Goal: Task Accomplishment & Management: Manage account settings

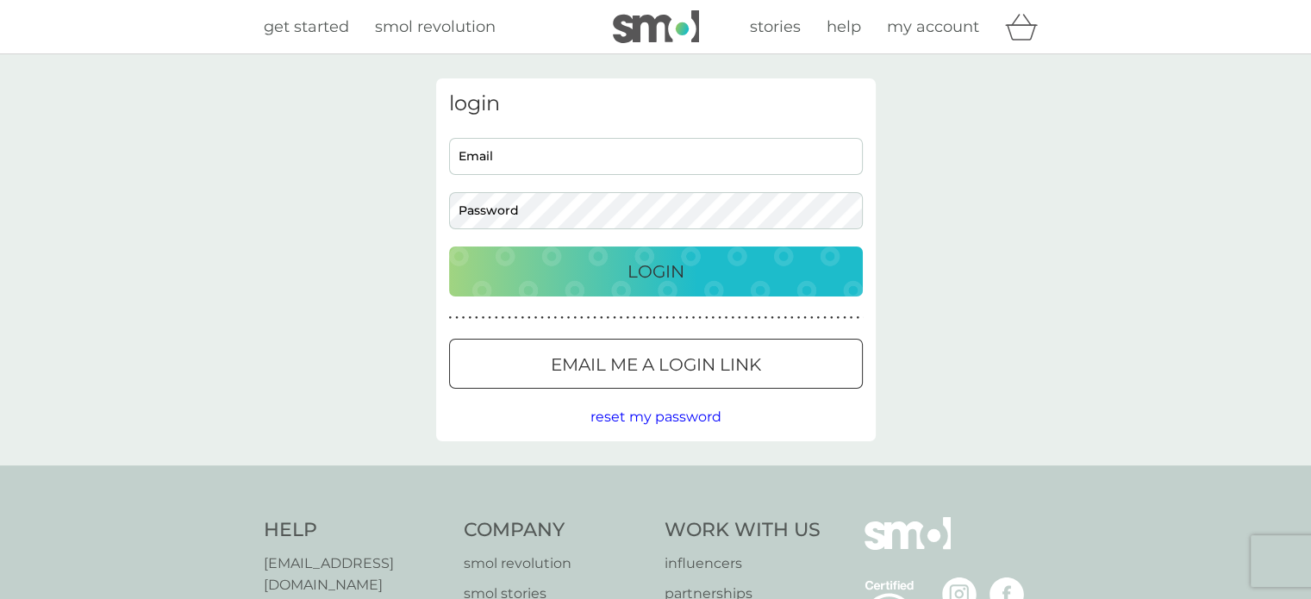
type input "[EMAIL_ADDRESS][DOMAIN_NAME]"
click at [697, 267] on div "Login" at bounding box center [655, 272] width 379 height 28
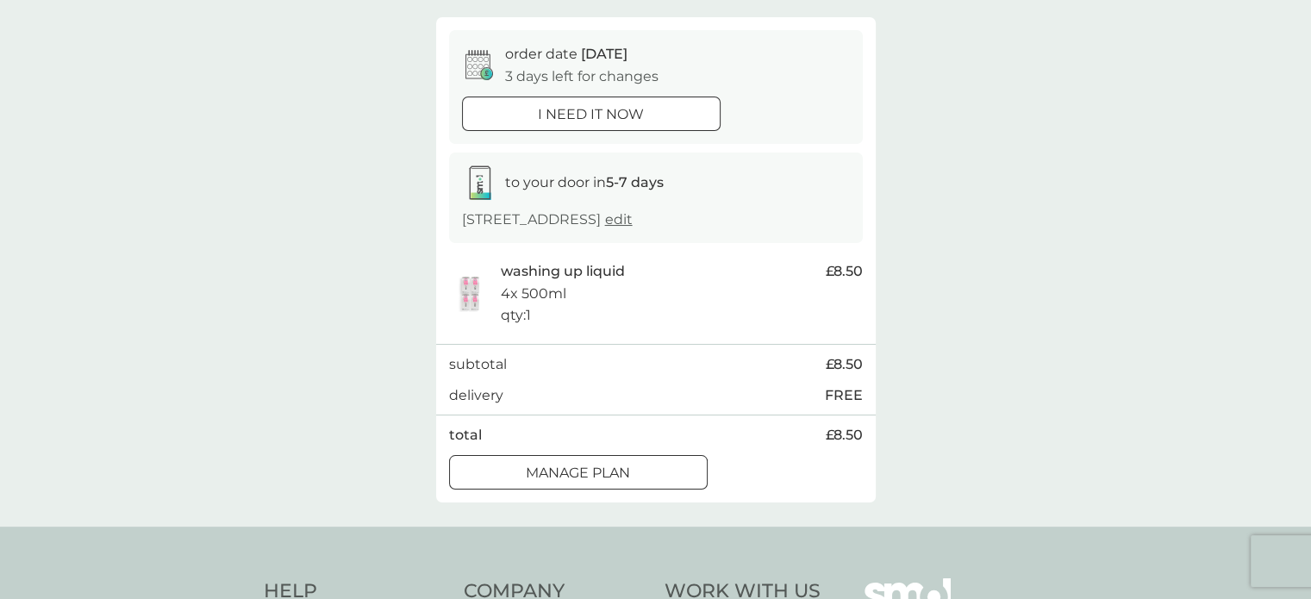
scroll to position [172, 0]
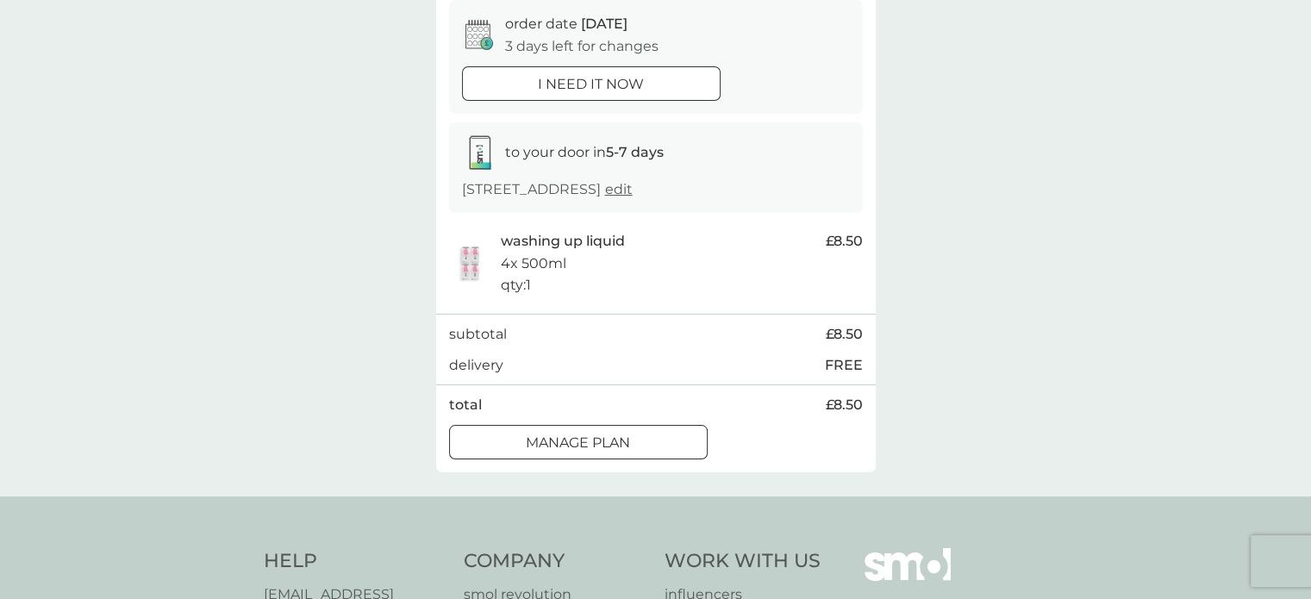
click at [590, 459] on button "Manage plan" at bounding box center [578, 442] width 259 height 34
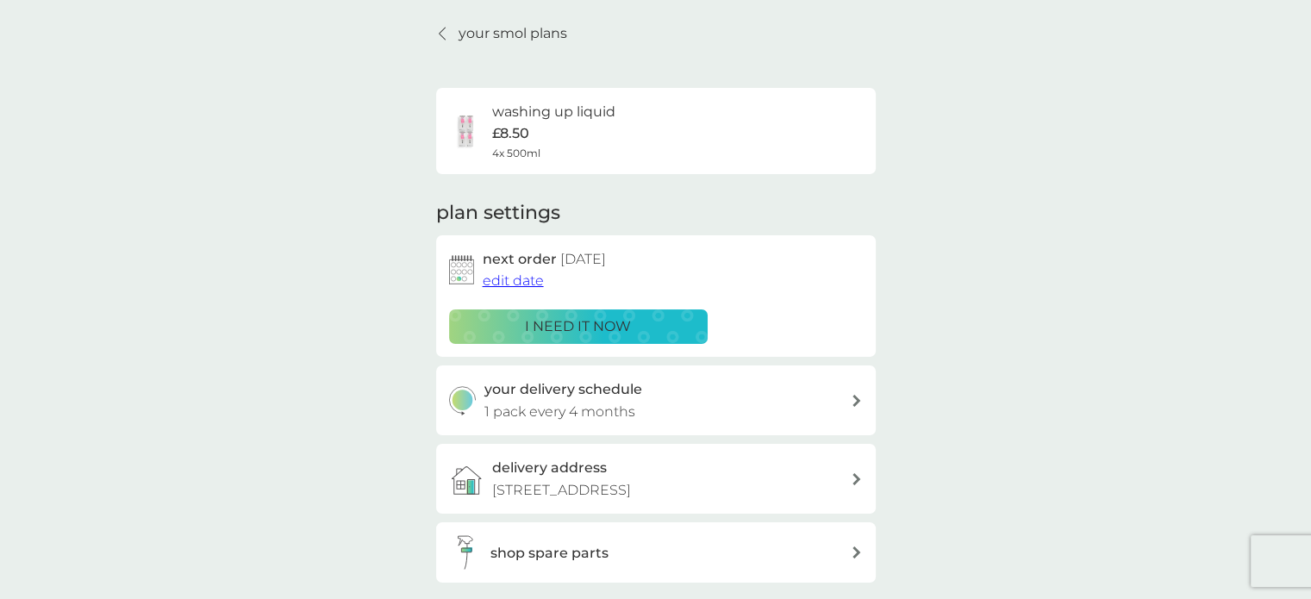
scroll to position [86, 0]
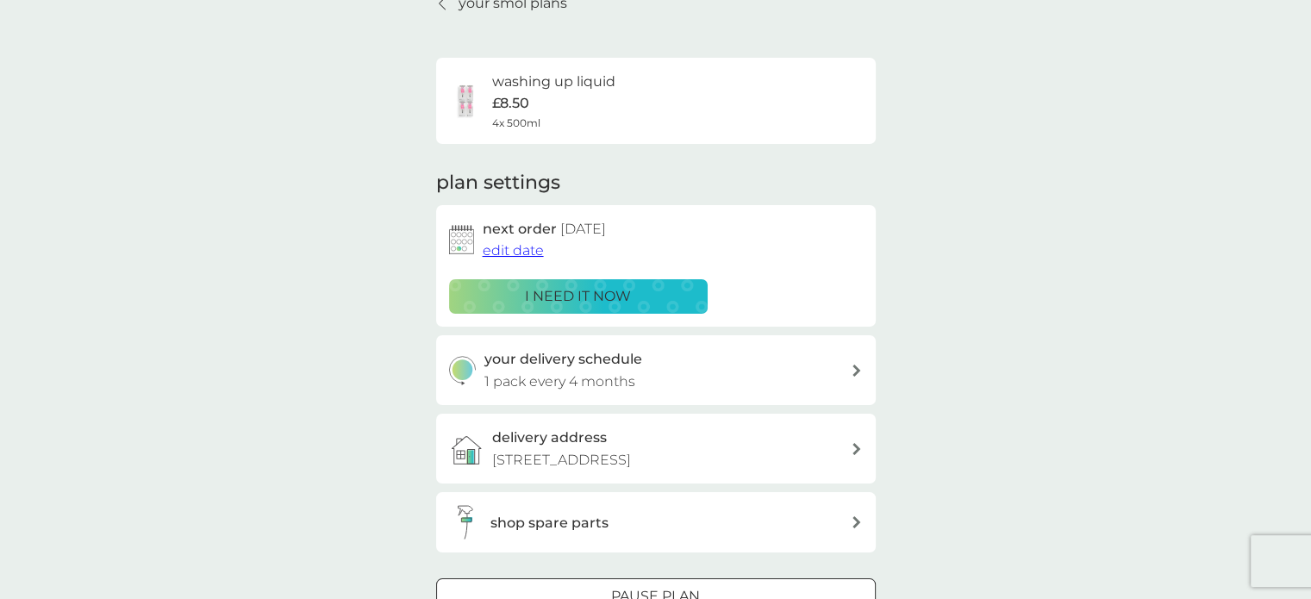
click at [635, 372] on p "1 pack every 4 months" at bounding box center [559, 382] width 151 height 22
select select "4"
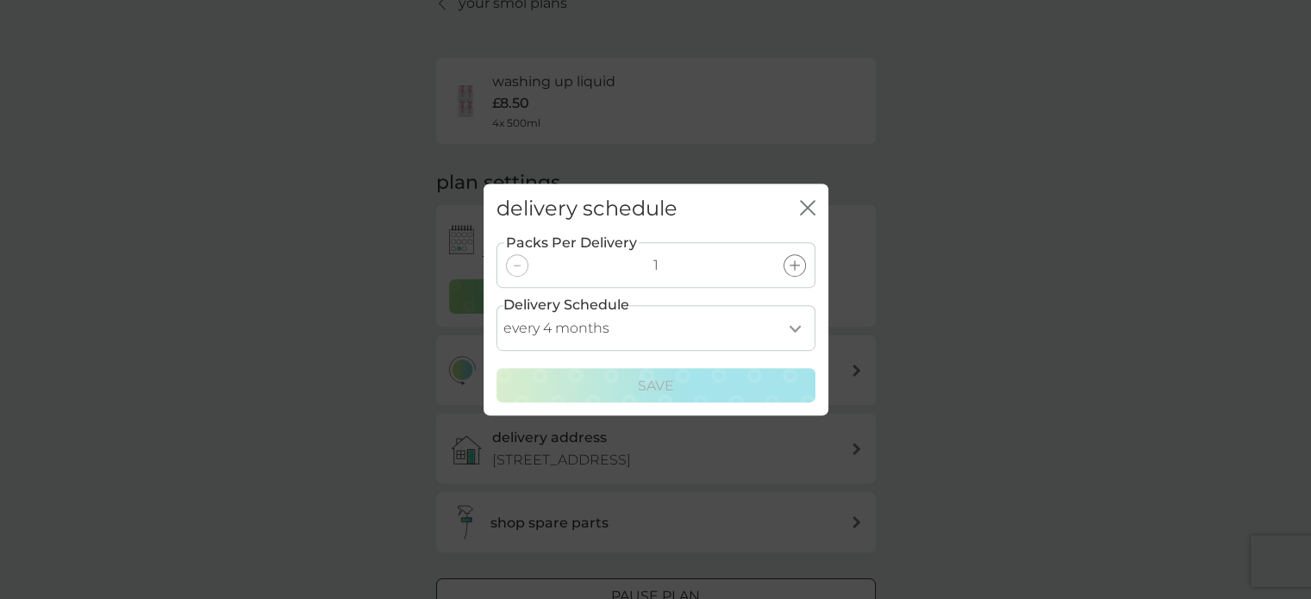
click at [803, 203] on icon "close" at bounding box center [808, 208] width 16 height 16
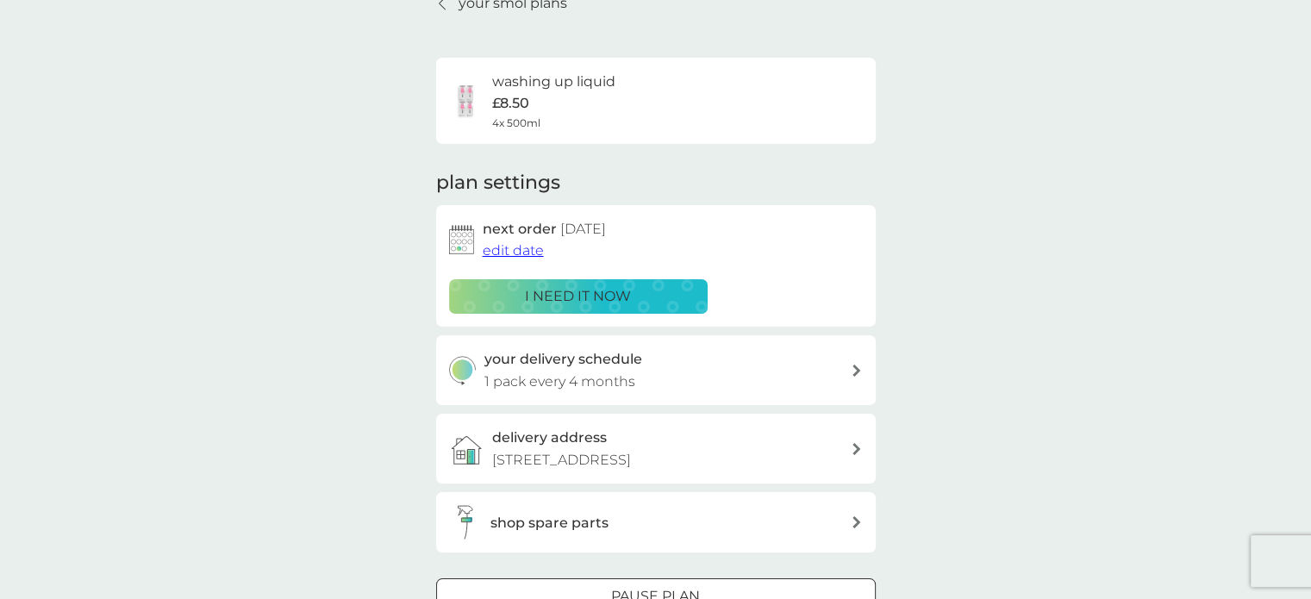
scroll to position [172, 0]
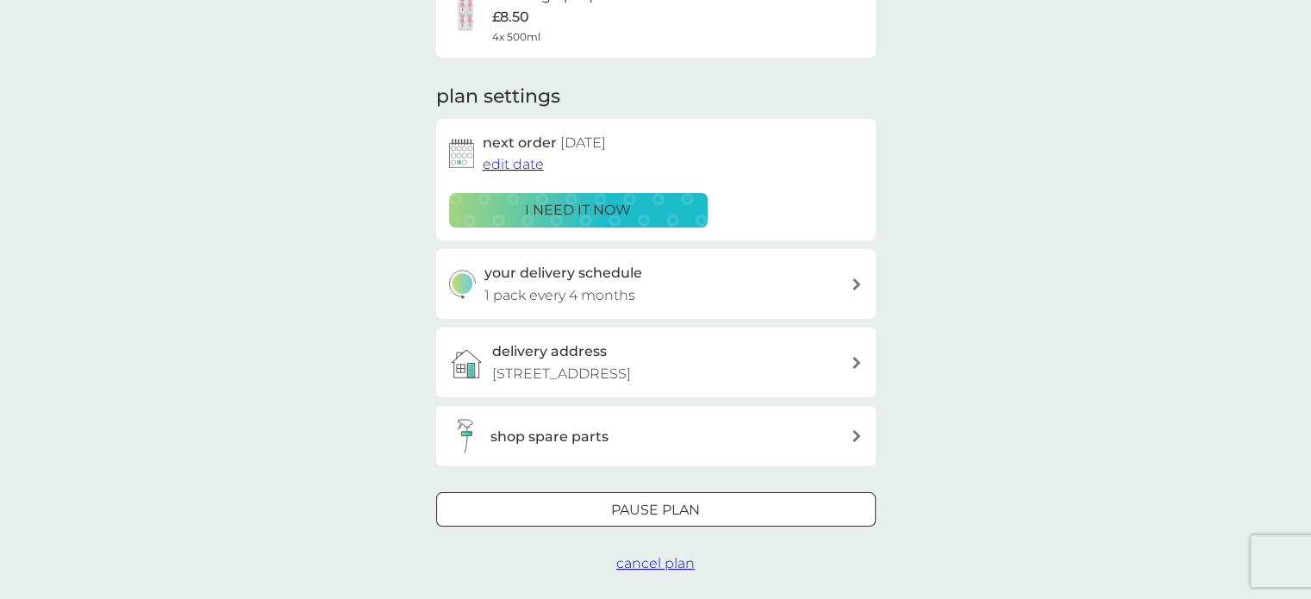
click at [666, 520] on div at bounding box center [656, 511] width 62 height 18
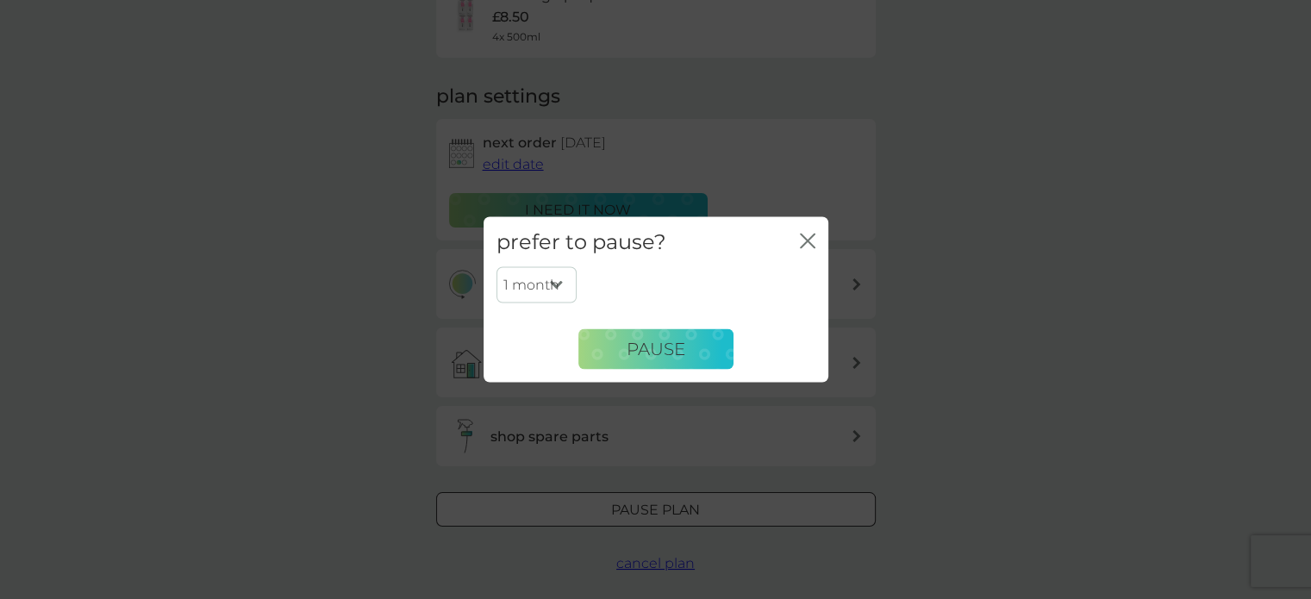
click at [805, 231] on div "close" at bounding box center [808, 241] width 16 height 25
click at [810, 242] on icon "close" at bounding box center [811, 241] width 7 height 14
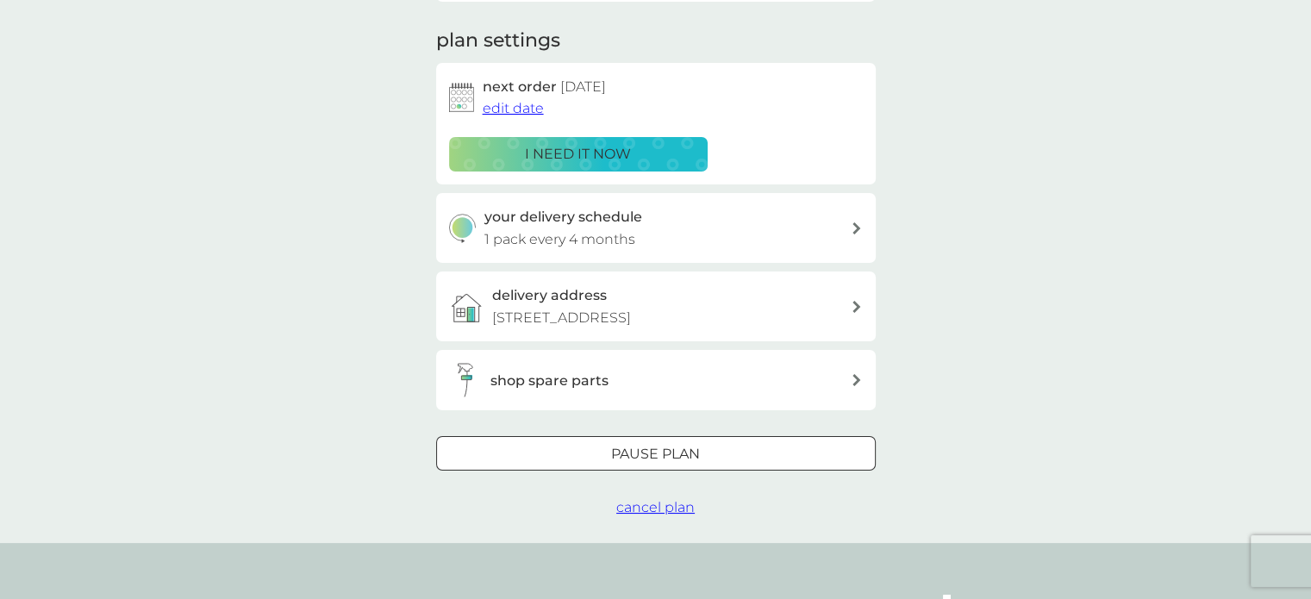
scroll to position [259, 0]
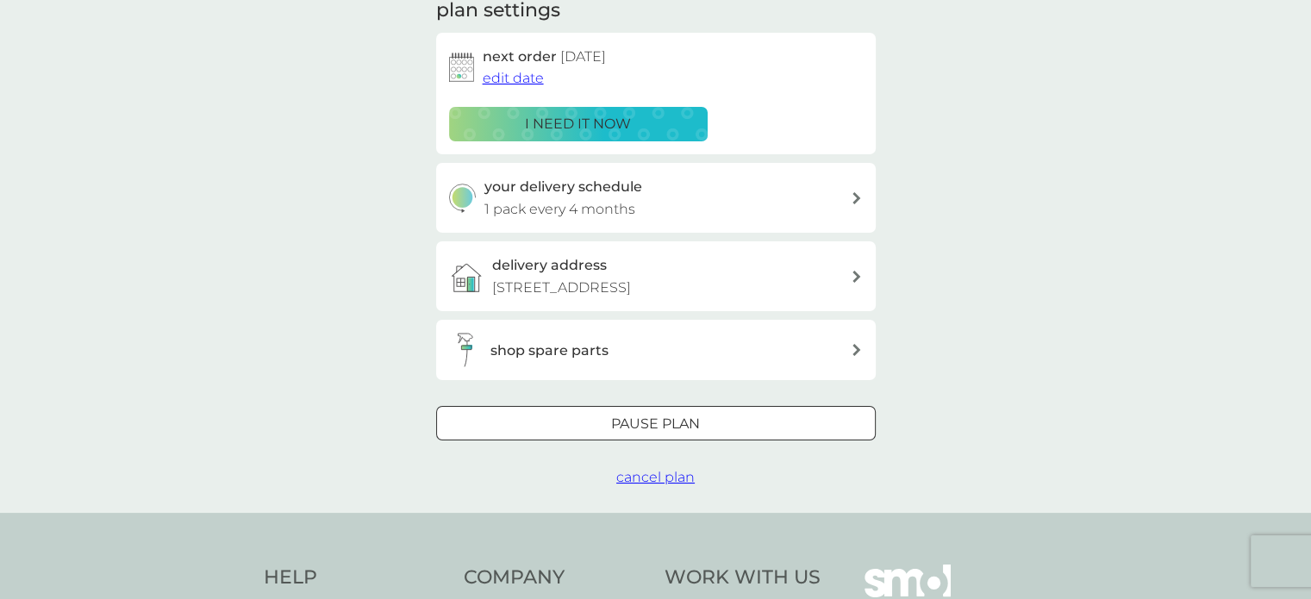
click at [682, 485] on span "cancel plan" at bounding box center [655, 477] width 78 height 16
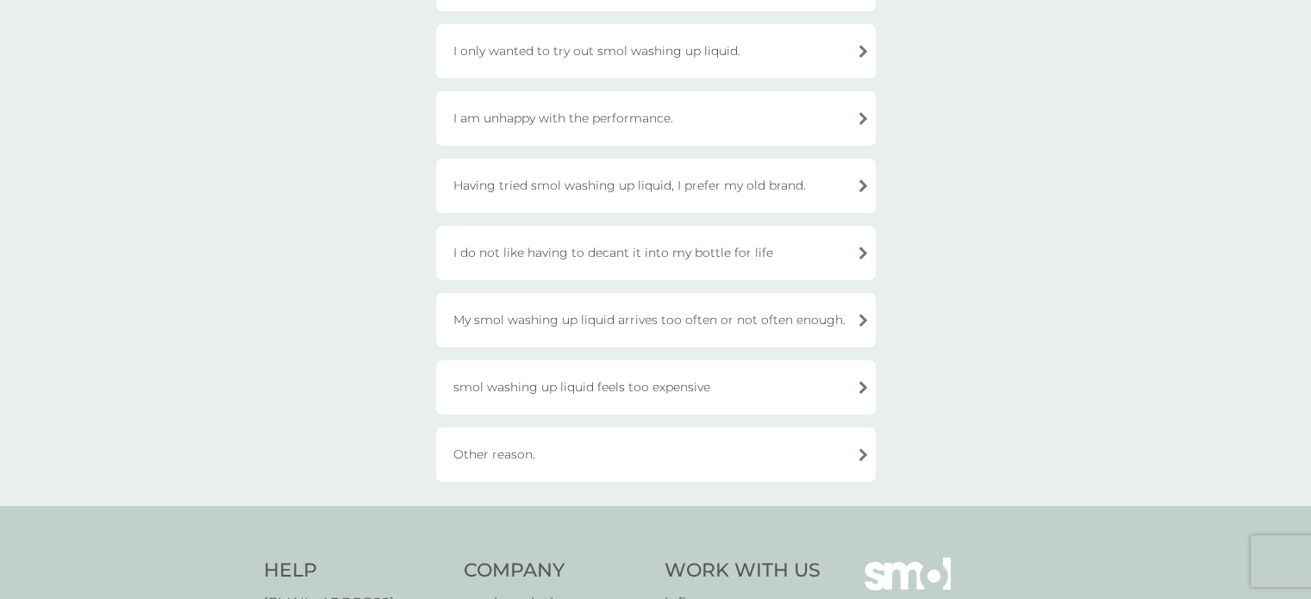
scroll to position [345, 0]
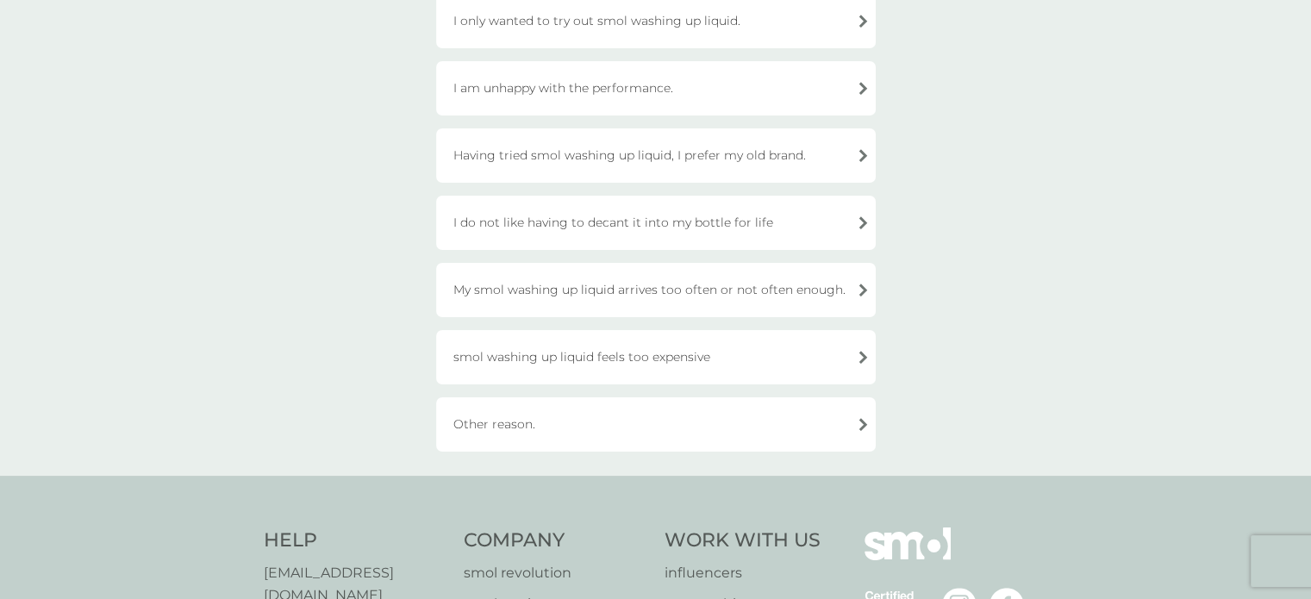
click at [628, 291] on div "My smol washing up liquid arrives too often or not often enough." at bounding box center [656, 290] width 440 height 54
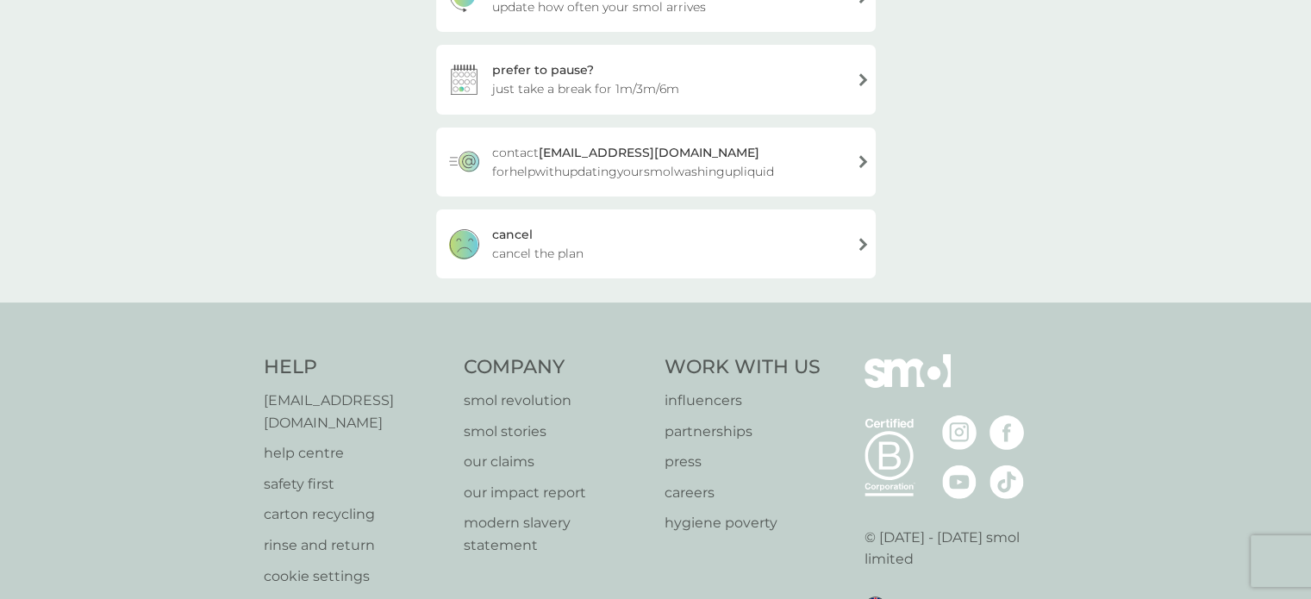
click at [637, 247] on div "cancel cancel the plan" at bounding box center [656, 243] width 440 height 69
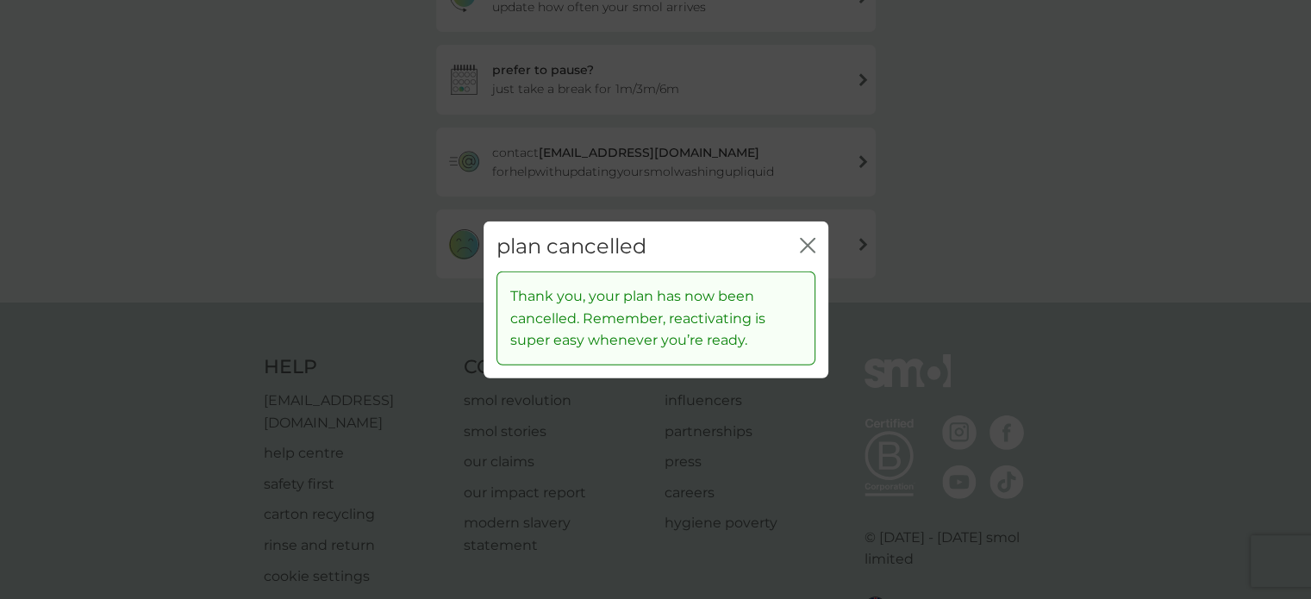
drag, startPoint x: 822, startPoint y: 238, endPoint x: 812, endPoint y: 240, distance: 9.6
click at [822, 238] on div "plan cancelled close" at bounding box center [656, 246] width 345 height 51
click at [811, 242] on icon "close" at bounding box center [808, 245] width 16 height 16
